Goal: Information Seeking & Learning: Check status

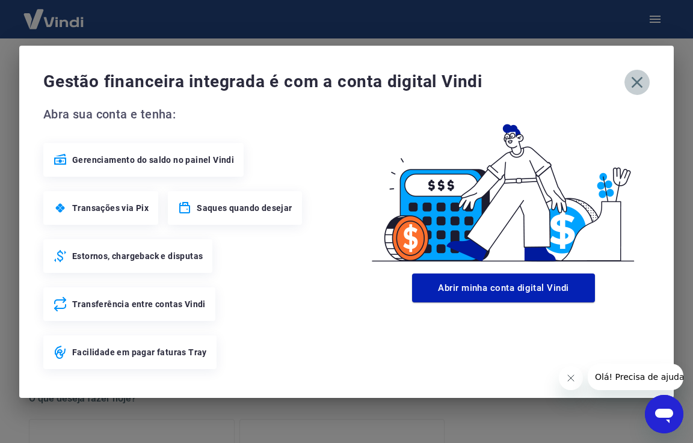
click at [644, 88] on icon "button" at bounding box center [637, 82] width 19 height 19
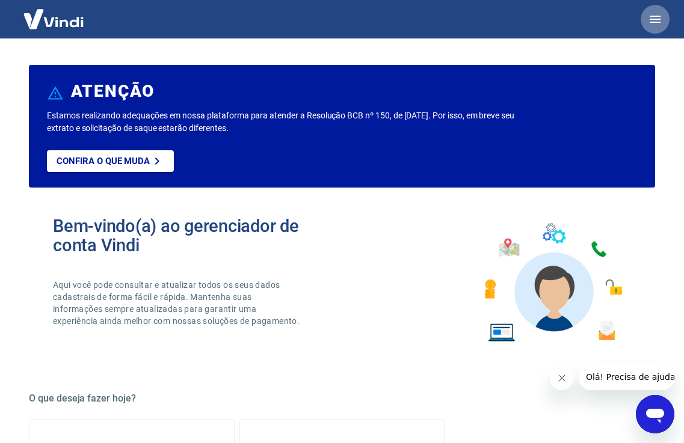
click at [656, 24] on icon "button" at bounding box center [655, 19] width 14 height 14
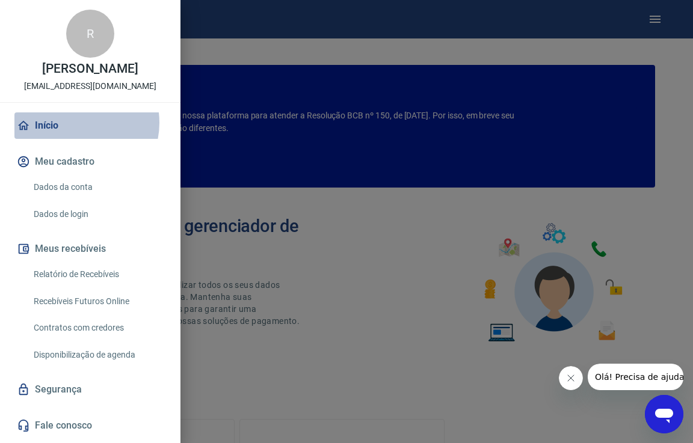
click at [75, 123] on link "Início" at bounding box center [90, 126] width 152 height 26
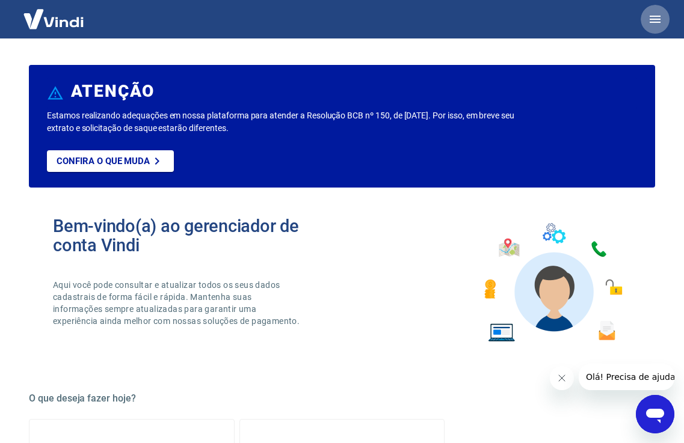
click at [649, 22] on icon "button" at bounding box center [655, 19] width 14 height 14
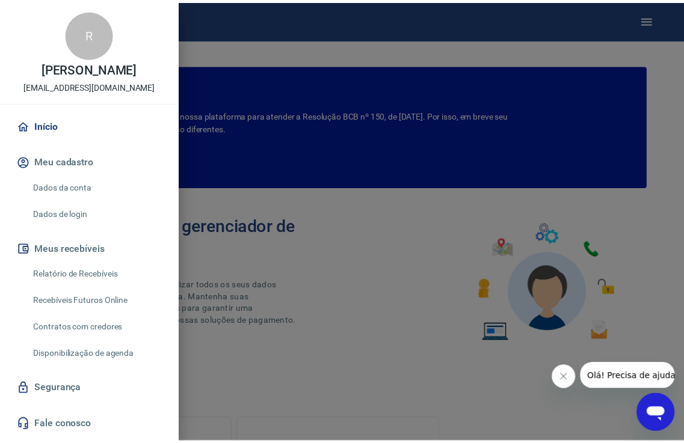
scroll to position [32, 0]
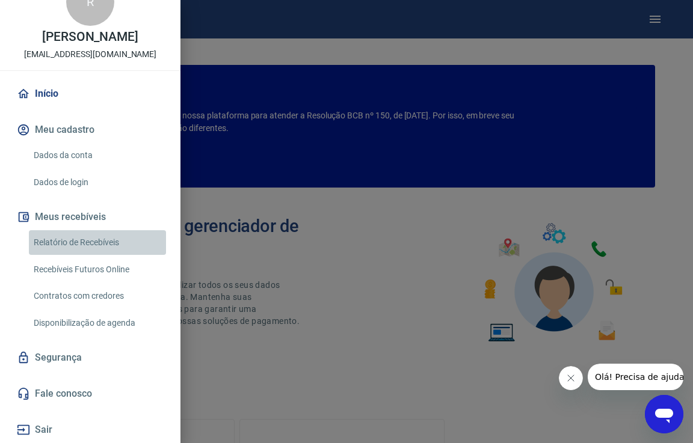
click at [119, 247] on link "Relatório de Recebíveis" at bounding box center [97, 242] width 137 height 25
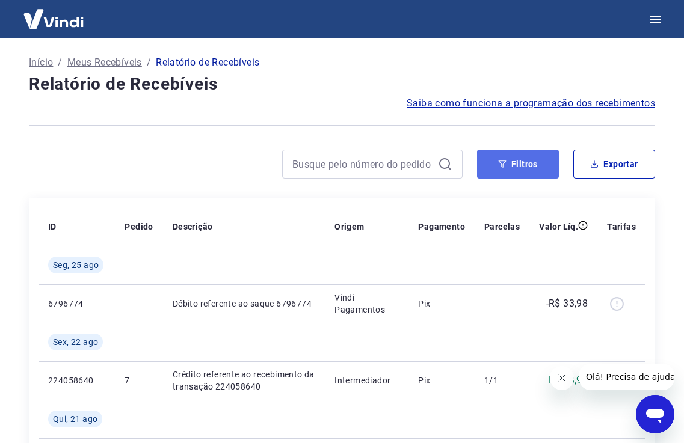
click at [504, 174] on button "Filtros" at bounding box center [518, 164] width 82 height 29
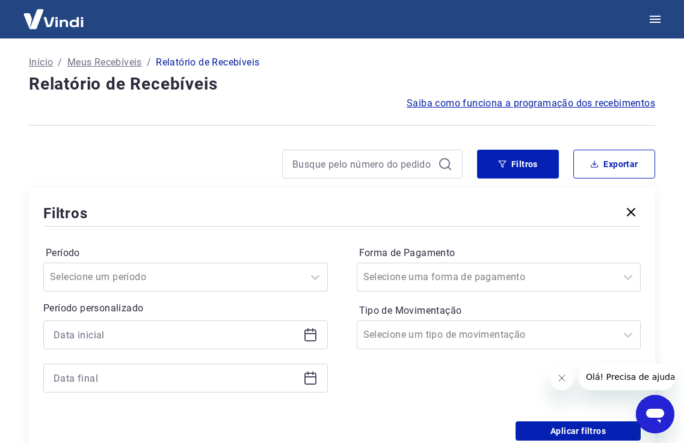
click at [300, 341] on div at bounding box center [185, 335] width 285 height 29
click at [315, 335] on icon at bounding box center [310, 335] width 14 height 14
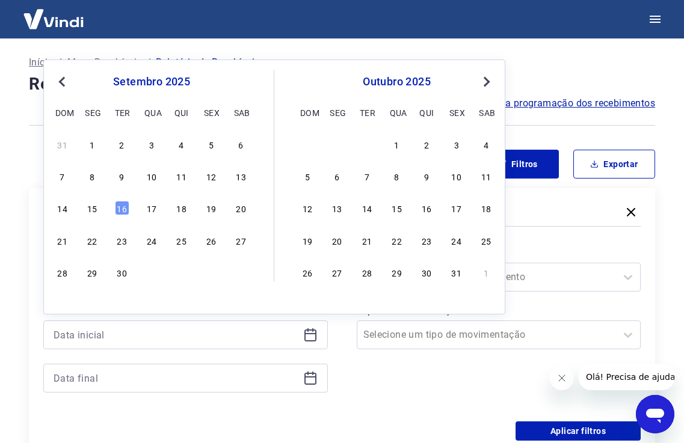
click at [62, 87] on button "Previous Month" at bounding box center [62, 82] width 14 height 14
click at [214, 144] on div "1" at bounding box center [211, 144] width 14 height 14
type input "[DATE]"
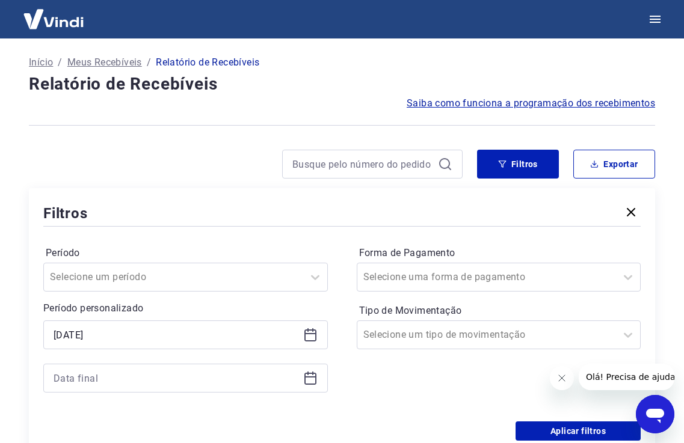
click at [310, 381] on icon at bounding box center [310, 378] width 14 height 14
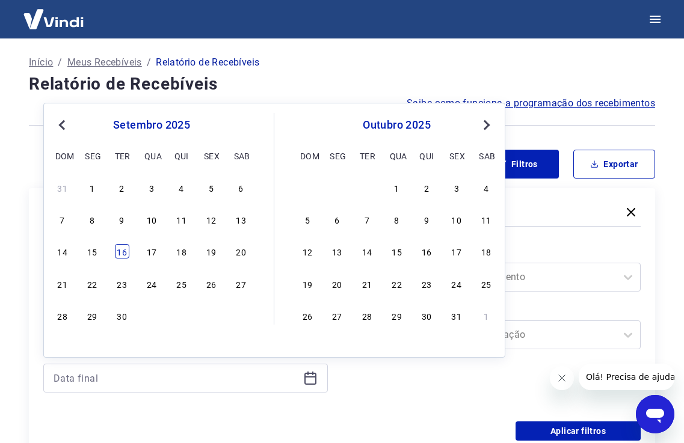
click at [123, 254] on div "16" at bounding box center [122, 251] width 14 height 14
type input "[DATE]"
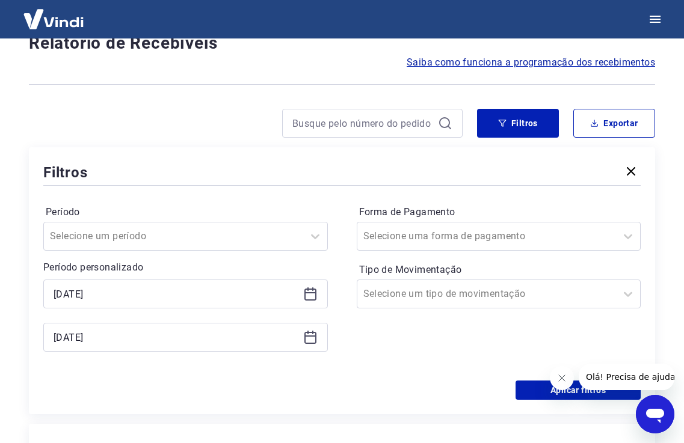
scroll to position [60, 0]
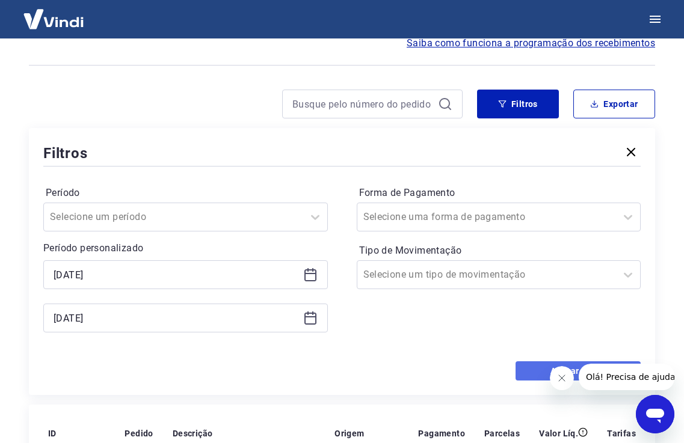
click at [533, 371] on button "Aplicar filtros" at bounding box center [578, 371] width 125 height 19
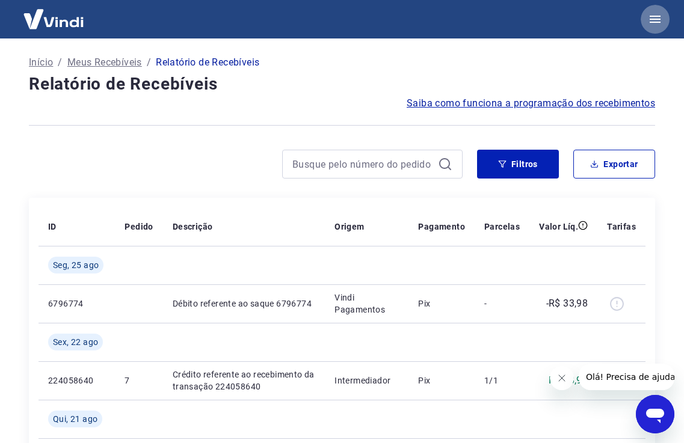
click at [645, 22] on button "button" at bounding box center [655, 19] width 29 height 29
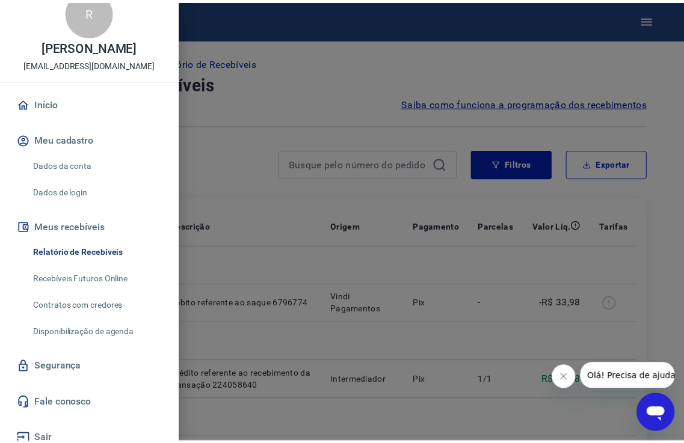
scroll to position [32, 0]
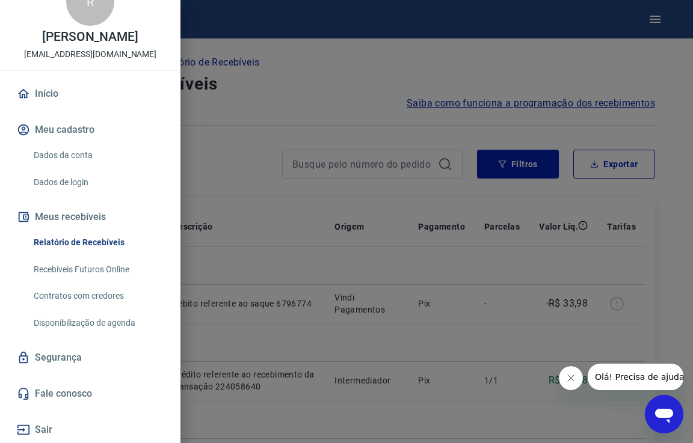
click at [87, 391] on link "Fale conosco" at bounding box center [90, 394] width 152 height 26
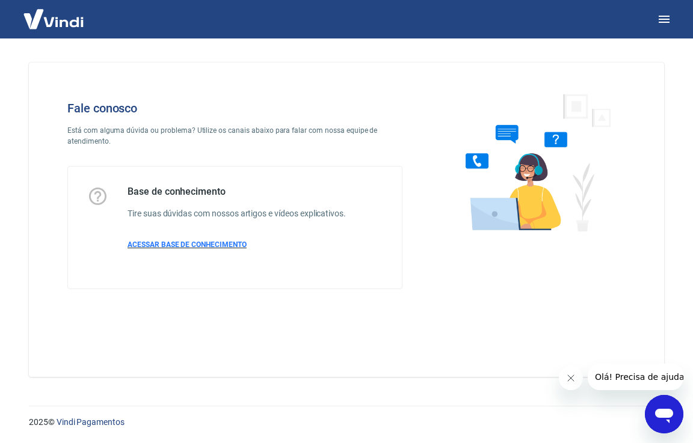
click at [234, 246] on span "ACESSAR BASE DE CONHECIMENTO" at bounding box center [187, 245] width 119 height 8
click at [655, 23] on button "button" at bounding box center [664, 19] width 29 height 29
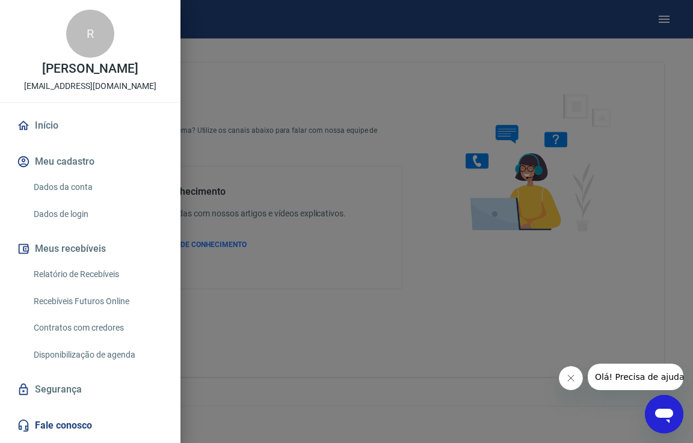
click at [72, 186] on link "Dados da conta" at bounding box center [97, 187] width 137 height 25
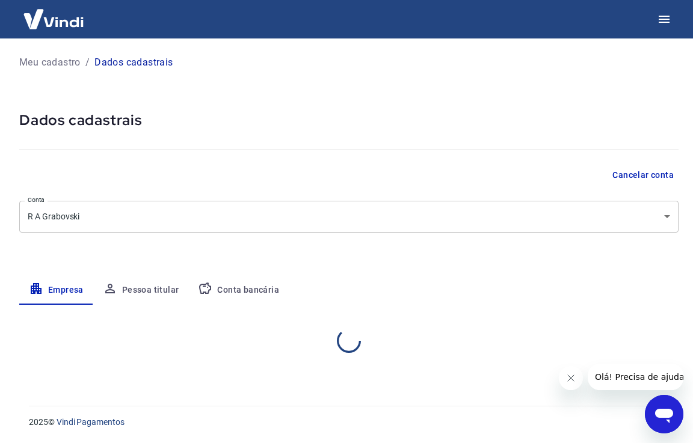
select select "PR"
select select "business"
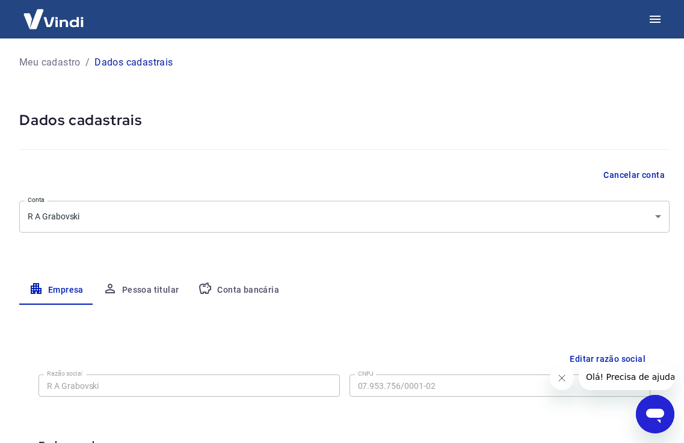
click at [146, 295] on button "Pessoa titular" at bounding box center [141, 290] width 96 height 29
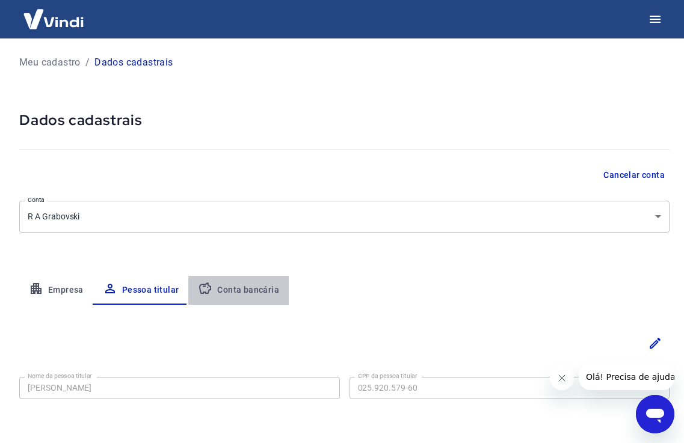
click at [251, 287] on button "Conta bancária" at bounding box center [238, 290] width 100 height 29
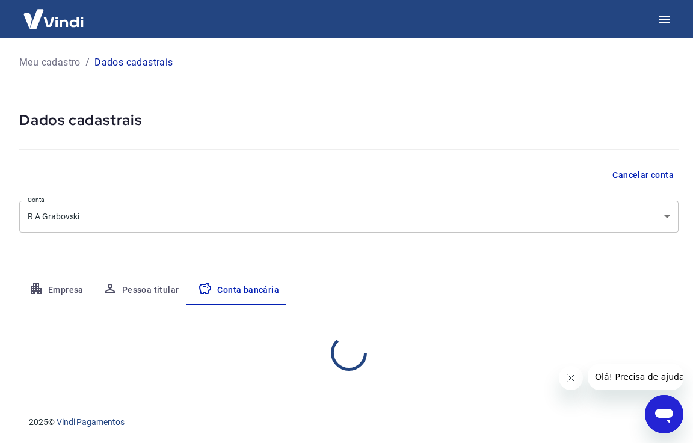
select select "1"
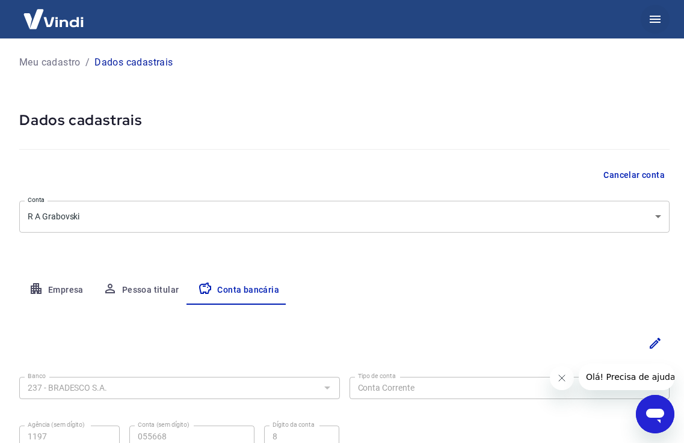
click at [658, 21] on icon "button" at bounding box center [655, 19] width 14 height 14
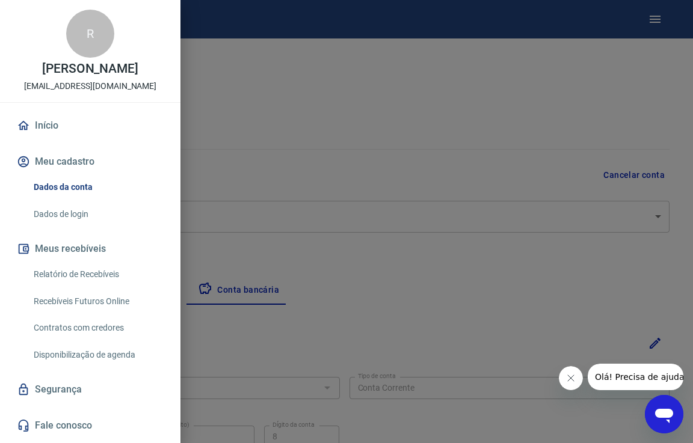
click at [126, 364] on link "Disponibilização de agenda" at bounding box center [97, 355] width 137 height 25
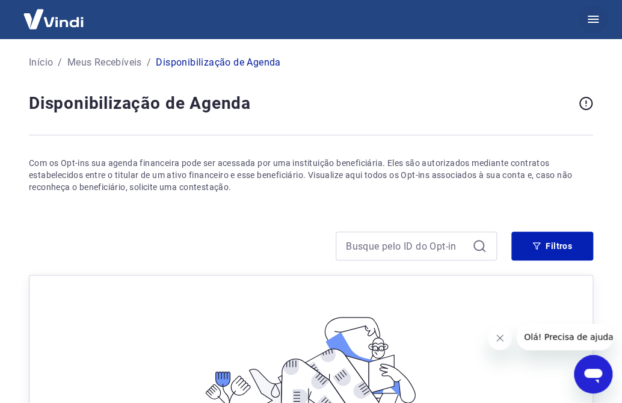
click at [595, 13] on icon "button" at bounding box center [593, 19] width 14 height 14
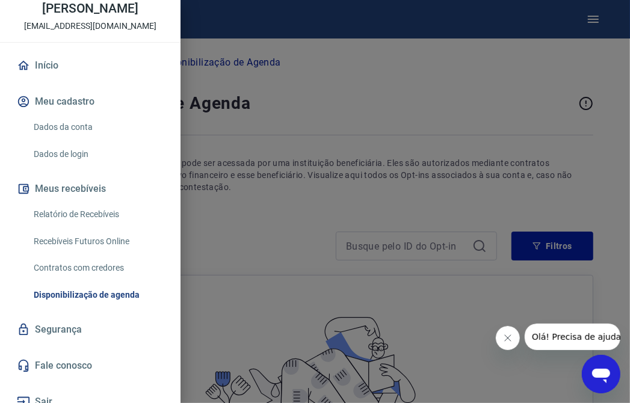
scroll to position [72, 0]
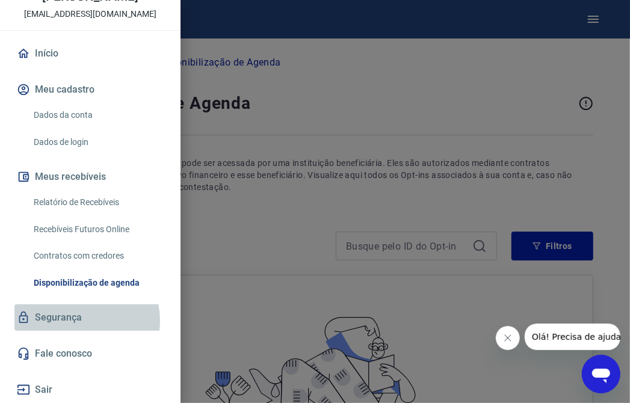
click at [71, 321] on link "Segurança" at bounding box center [90, 317] width 152 height 26
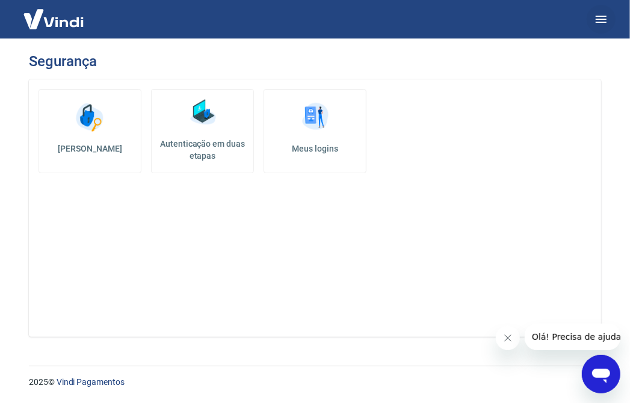
click at [600, 21] on icon "button" at bounding box center [601, 19] width 14 height 14
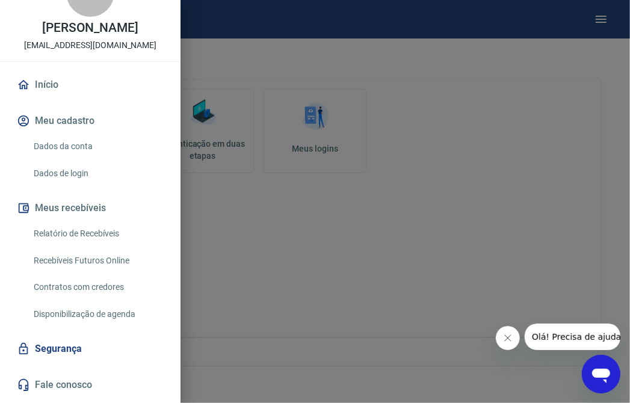
scroll to position [72, 0]
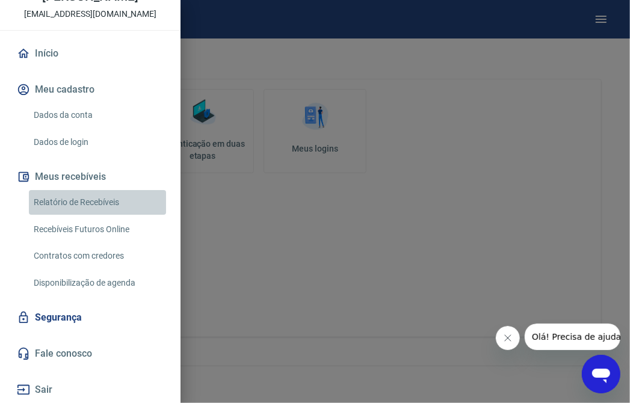
click at [99, 194] on link "Relatório de Recebíveis" at bounding box center [97, 202] width 137 height 25
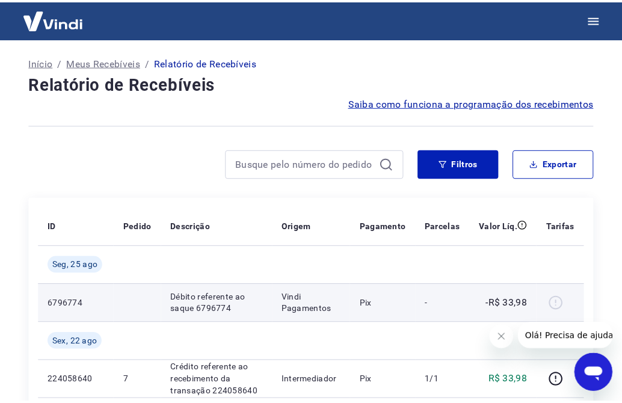
scroll to position [164, 0]
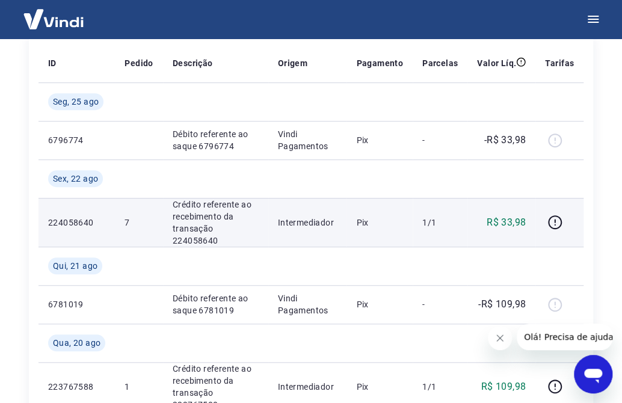
click at [483, 227] on td "R$ 33,98" at bounding box center [501, 222] width 68 height 49
click at [439, 219] on p "1/1" at bounding box center [439, 223] width 35 height 12
drag, startPoint x: 388, startPoint y: 217, endPoint x: 315, endPoint y: 217, distance: 72.8
click at [387, 217] on p "Pix" at bounding box center [379, 223] width 47 height 12
drag, startPoint x: 315, startPoint y: 217, endPoint x: 157, endPoint y: 232, distance: 158.9
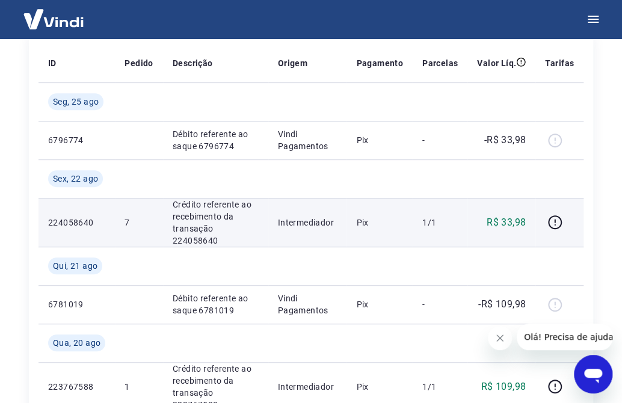
click at [301, 218] on p "Intermediador" at bounding box center [308, 223] width 60 height 12
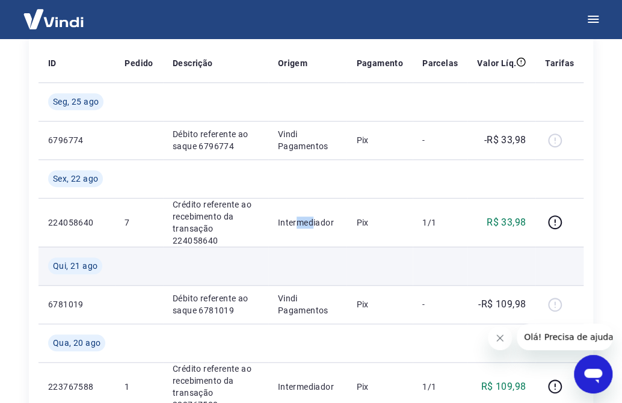
drag, startPoint x: 150, startPoint y: 235, endPoint x: 88, endPoint y: 250, distance: 63.9
click at [138, 246] on tbody "[DATE] 6796774 Débito referente ao saque 6796774 Vindi Pagamentos Pix - -R$ 33,…" at bounding box center [311, 246] width 545 height 328
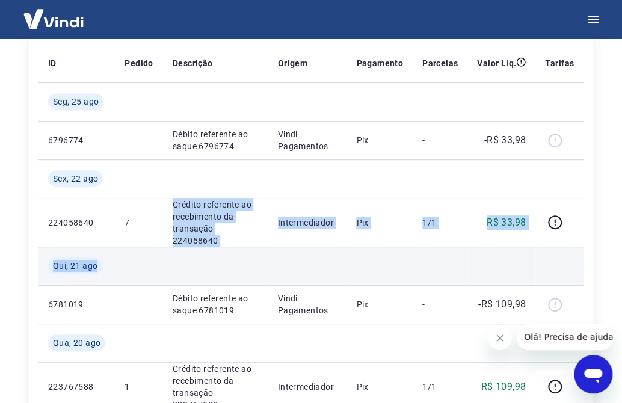
click at [88, 260] on span "Qui, 21 ago" at bounding box center [75, 266] width 45 height 12
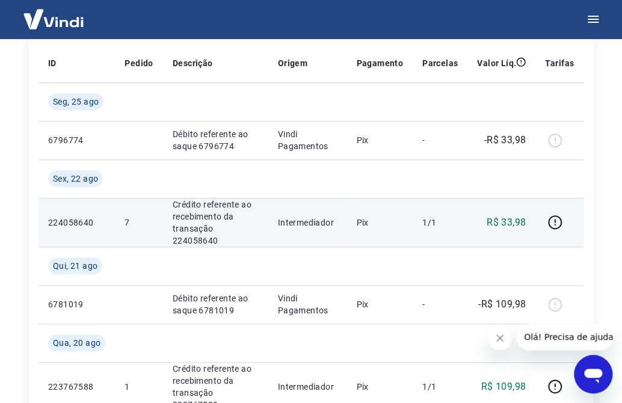
drag, startPoint x: 256, startPoint y: 209, endPoint x: 431, endPoint y: 213, distance: 175.1
click at [258, 209] on p "Crédito referente ao recebimento da transação 224058640" at bounding box center [216, 223] width 86 height 48
click at [551, 215] on icon "button" at bounding box center [554, 222] width 15 height 15
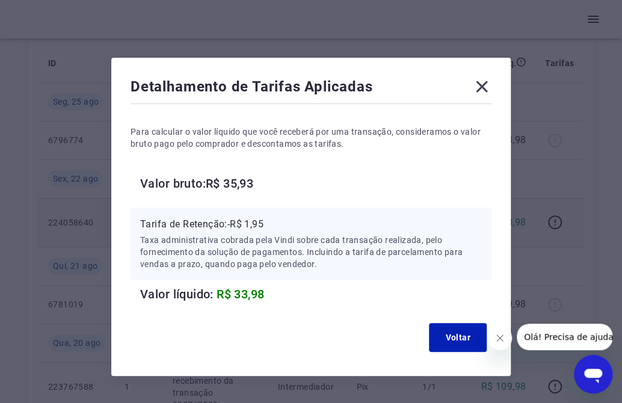
scroll to position [30, 0]
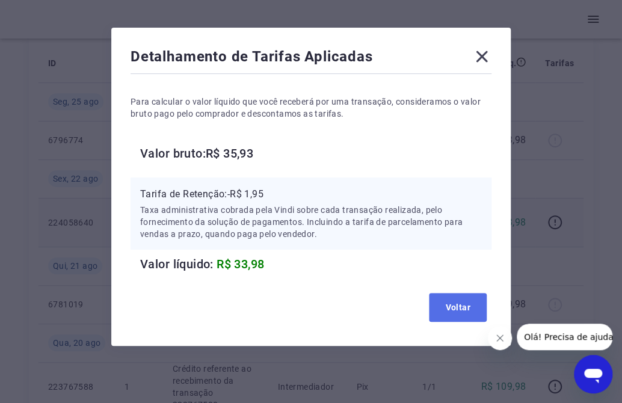
click at [444, 312] on button "Voltar" at bounding box center [458, 307] width 58 height 29
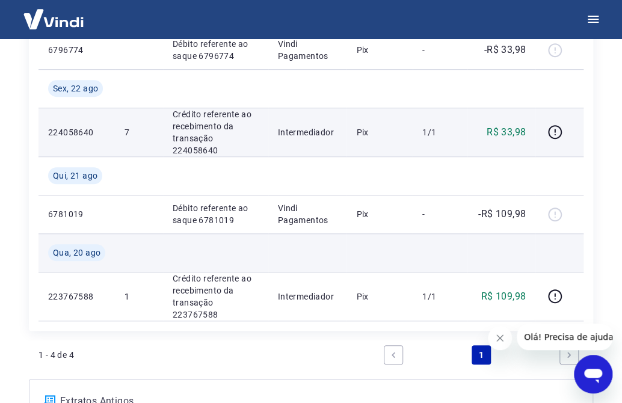
scroll to position [273, 0]
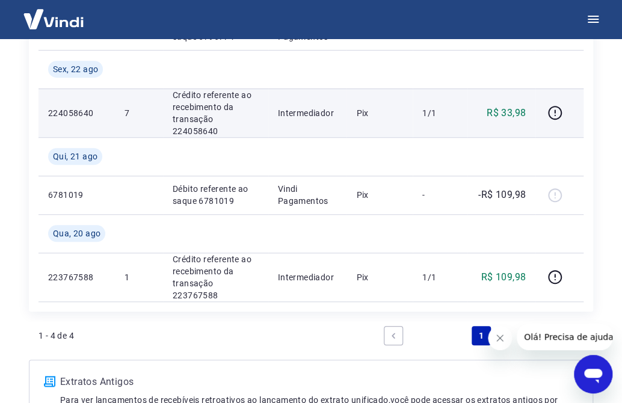
click at [594, 377] on icon "Abrir janela de mensagens" at bounding box center [593, 376] width 18 height 14
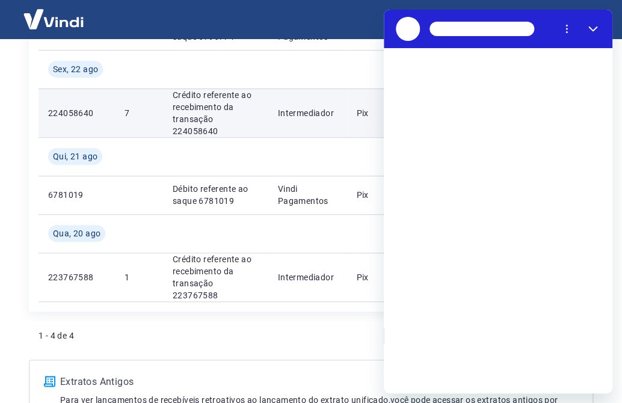
scroll to position [0, 0]
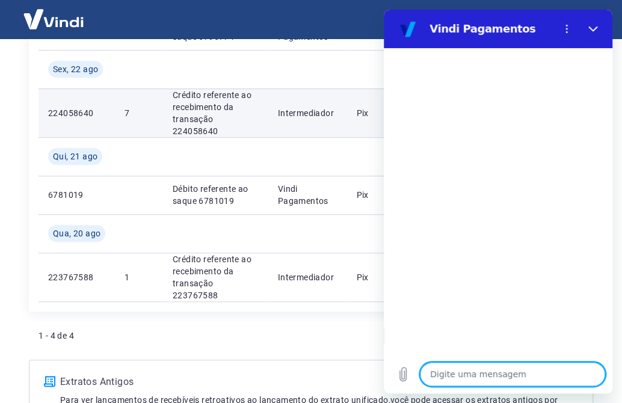
type textarea "o"
type textarea "x"
type textarea "ol"
type textarea "x"
type textarea "ola"
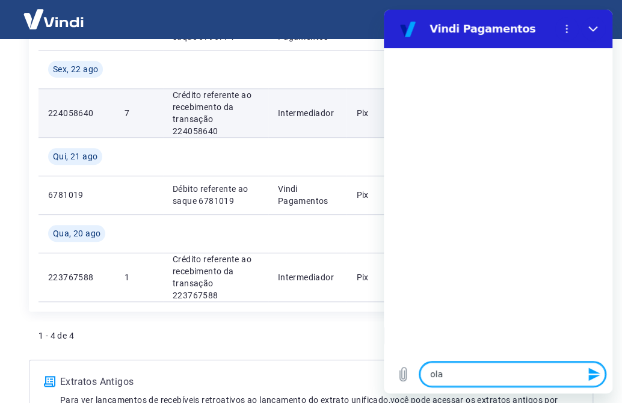
type textarea "x"
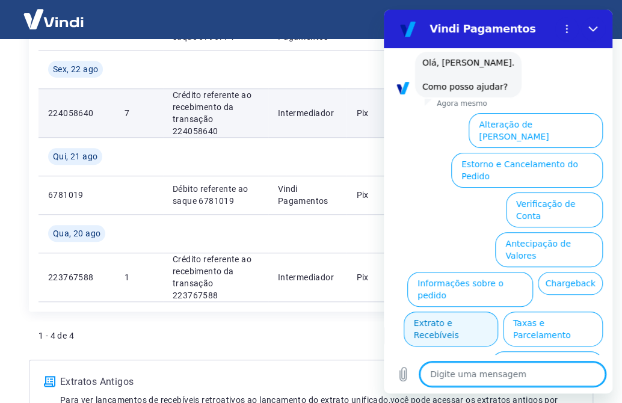
scroll to position [64, 0]
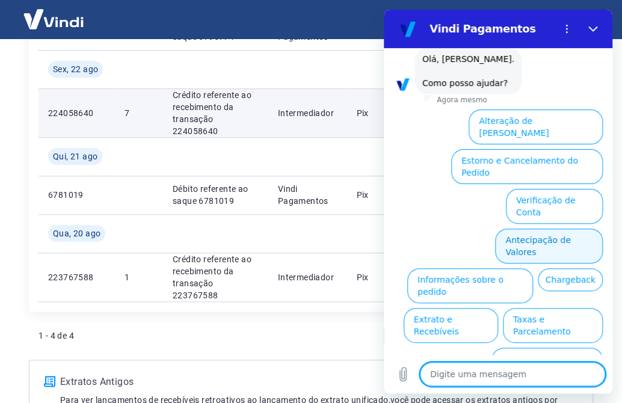
click at [553, 229] on button "Antecipação de Valores" at bounding box center [549, 246] width 108 height 35
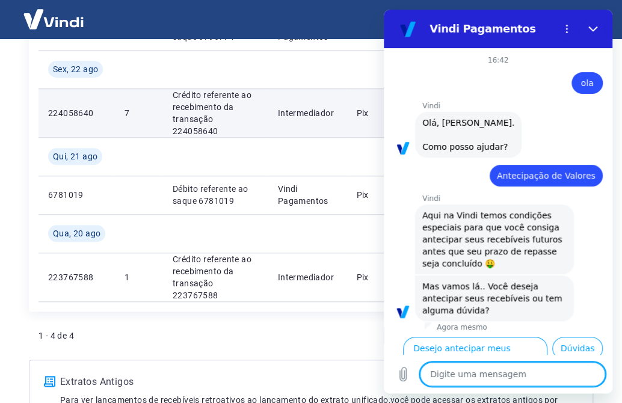
scroll to position [35, 0]
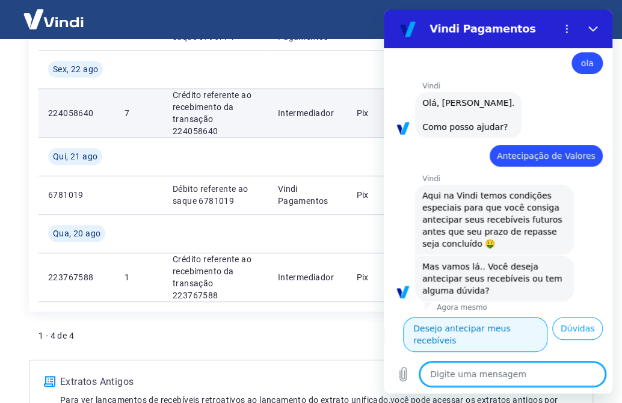
click at [547, 317] on button "Desejo antecipar meus recebíveis" at bounding box center [475, 334] width 144 height 35
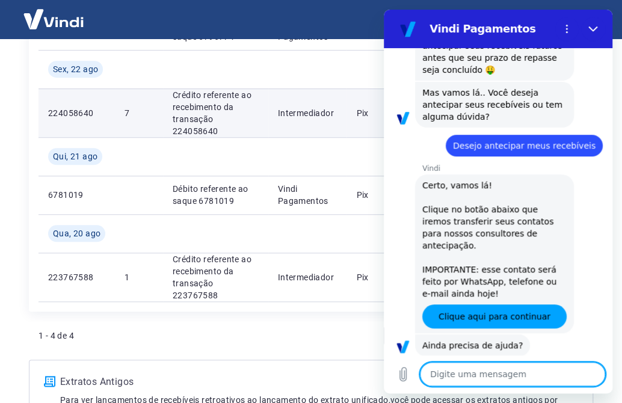
scroll to position [223, 0]
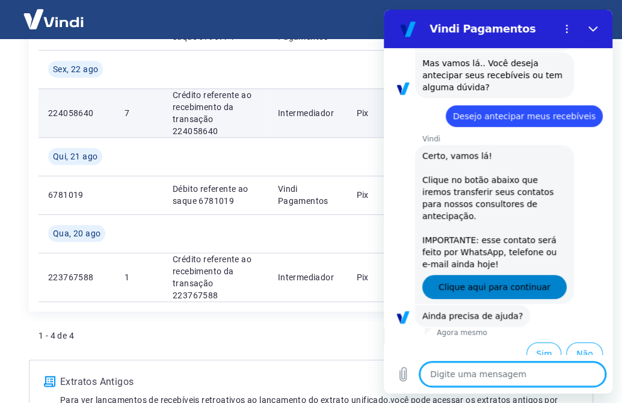
click at [483, 280] on span "Clique aqui para continuar" at bounding box center [495, 287] width 112 height 14
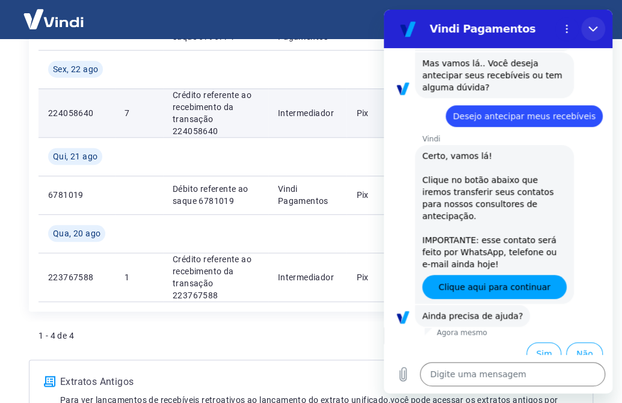
click at [591, 31] on icon "Fechar" at bounding box center [593, 29] width 10 height 10
type textarea "x"
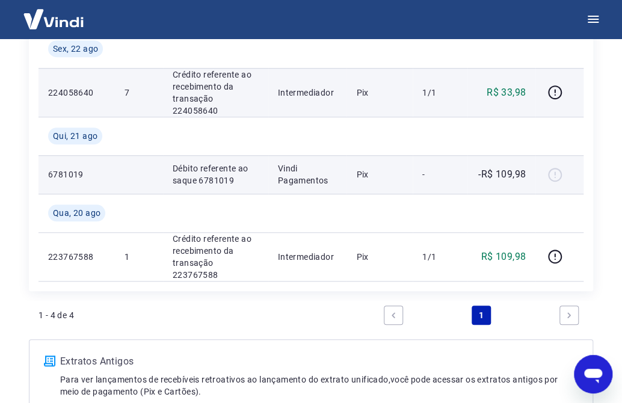
scroll to position [164, 0]
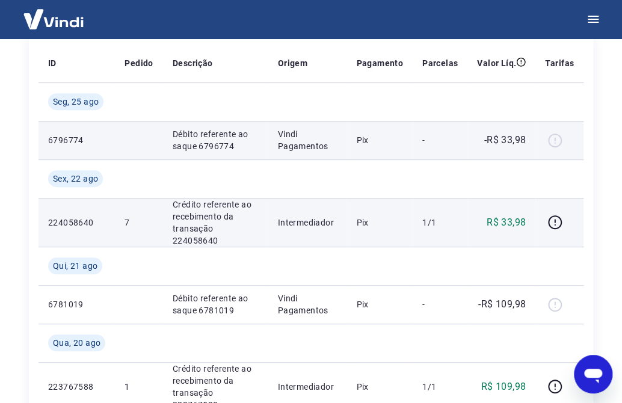
click at [559, 138] on div at bounding box center [559, 140] width 29 height 19
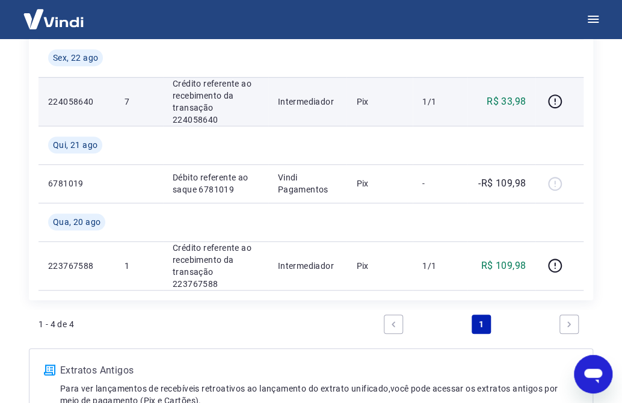
scroll to position [173, 0]
